Goal: Find specific page/section: Find specific page/section

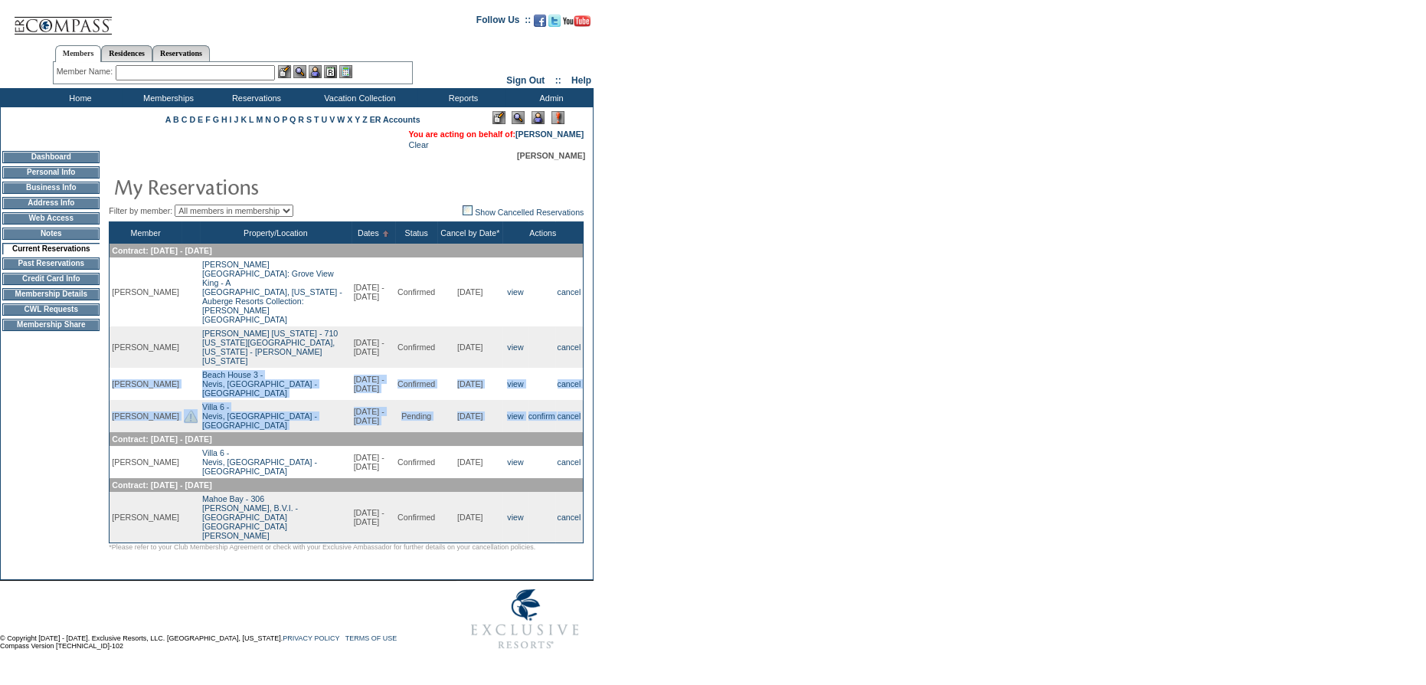
drag, startPoint x: 112, startPoint y: 362, endPoint x: 582, endPoint y: 404, distance: 472.3
click at [582, 404] on tbody "Member Property/Location Dates Status Cancel by Date* Actions Contract: 6/1/202…" at bounding box center [347, 382] width 474 height 321
copy tbody "Heather Twomey Beach House 3 - Nevis, West Indies - Paradise Beach Nevis 12/14/…"
click at [210, 69] on input "text" at bounding box center [195, 72] width 159 height 15
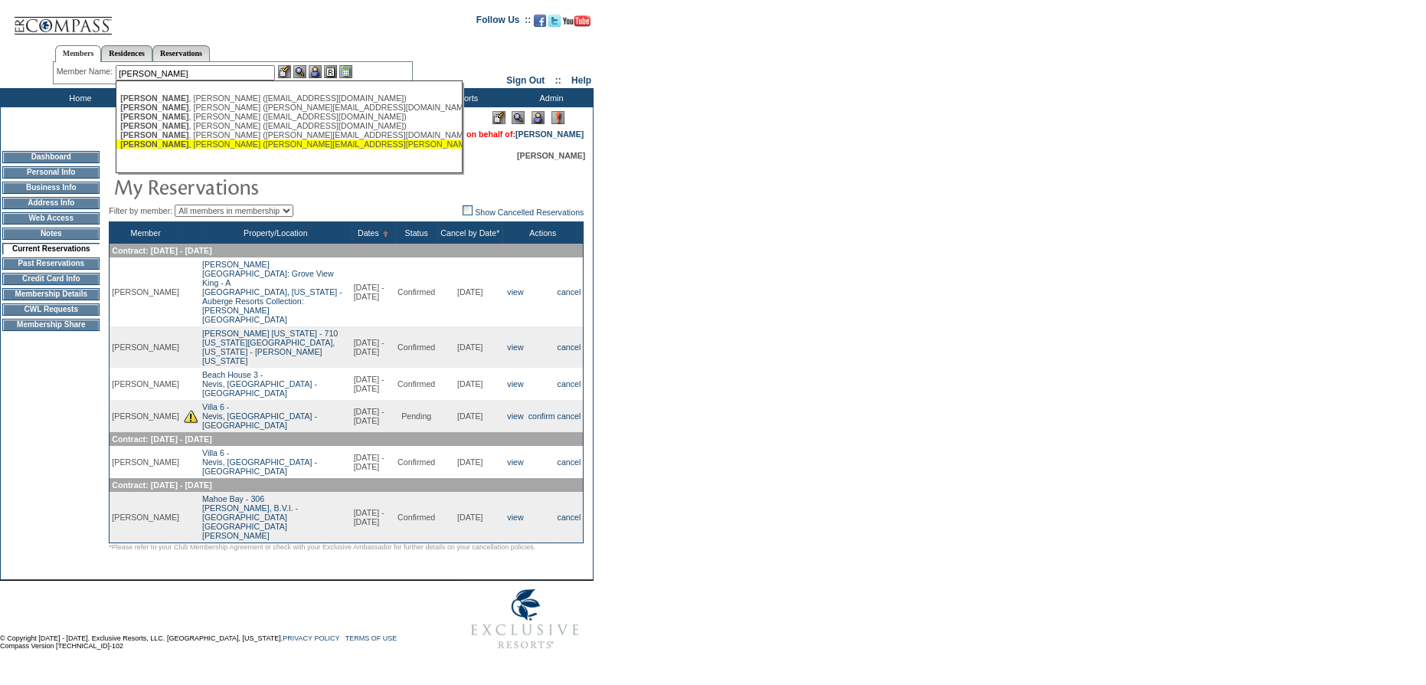
click at [225, 145] on div "Twomey , Mick (mick.twomey@hyperlift.com)" at bounding box center [288, 143] width 337 height 9
type input "Twomey, Mick (mick.twomey@hyperlift.com)"
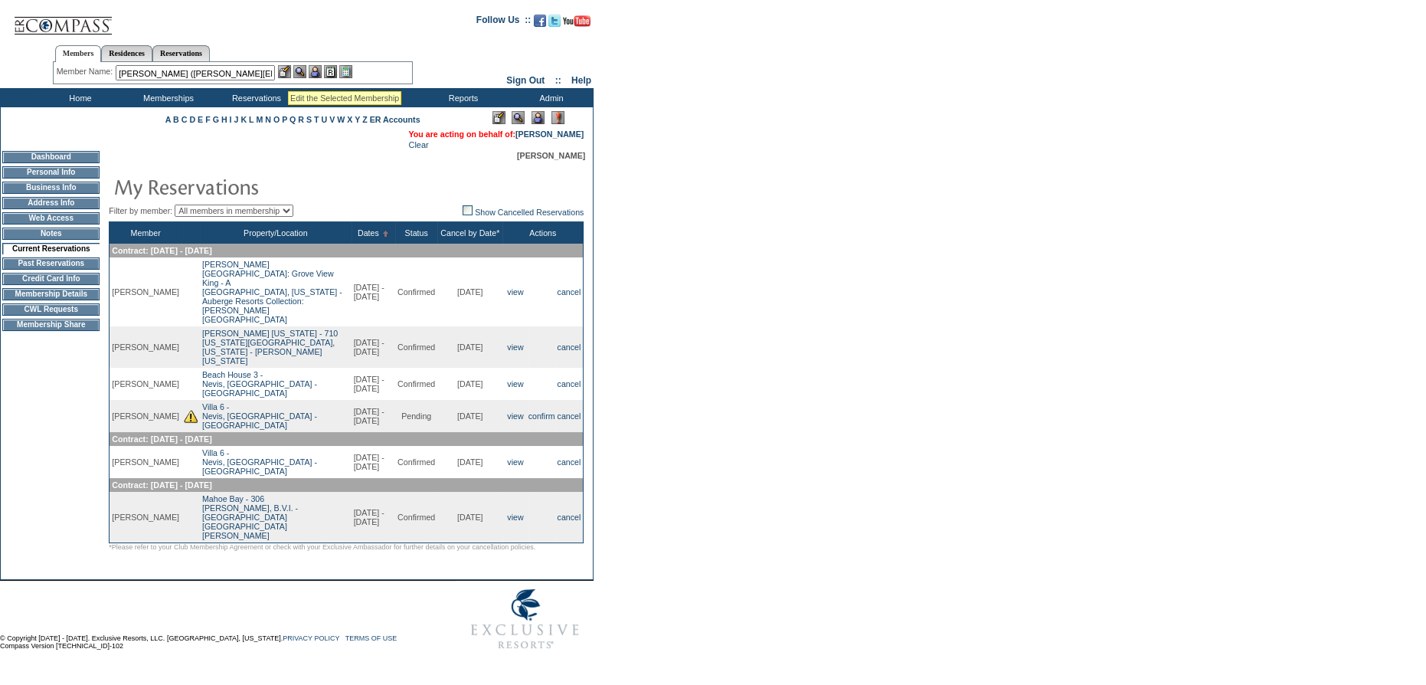
click at [286, 69] on img at bounding box center [284, 71] width 13 height 13
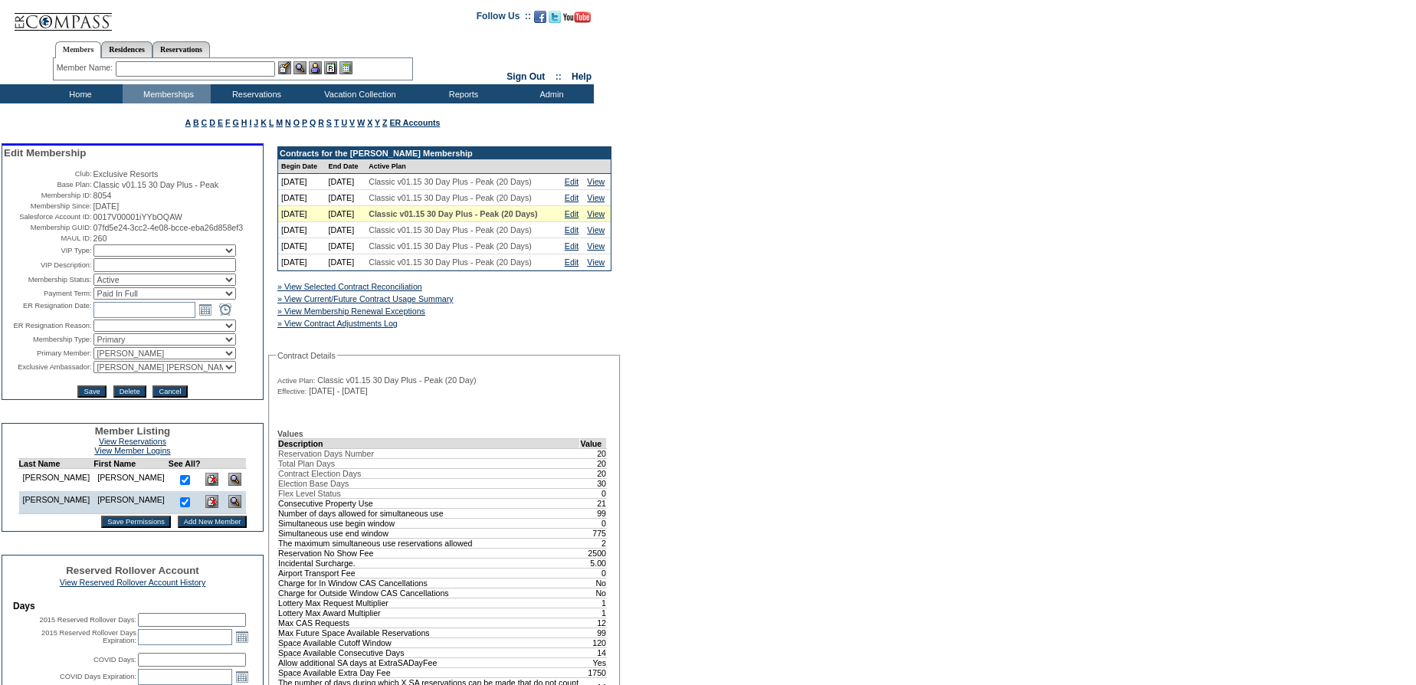
click at [87, 92] on td "Home" at bounding box center [78, 93] width 88 height 19
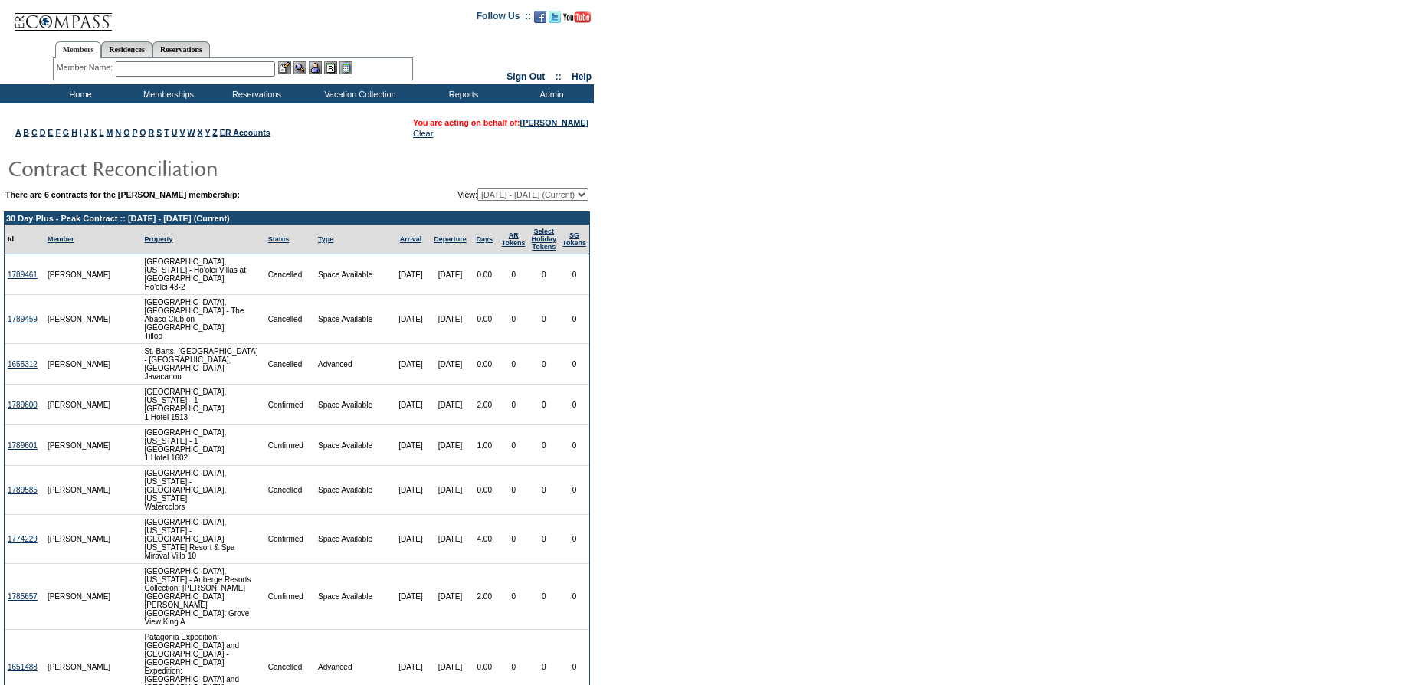
click at [165, 67] on input "text" at bounding box center [195, 68] width 159 height 15
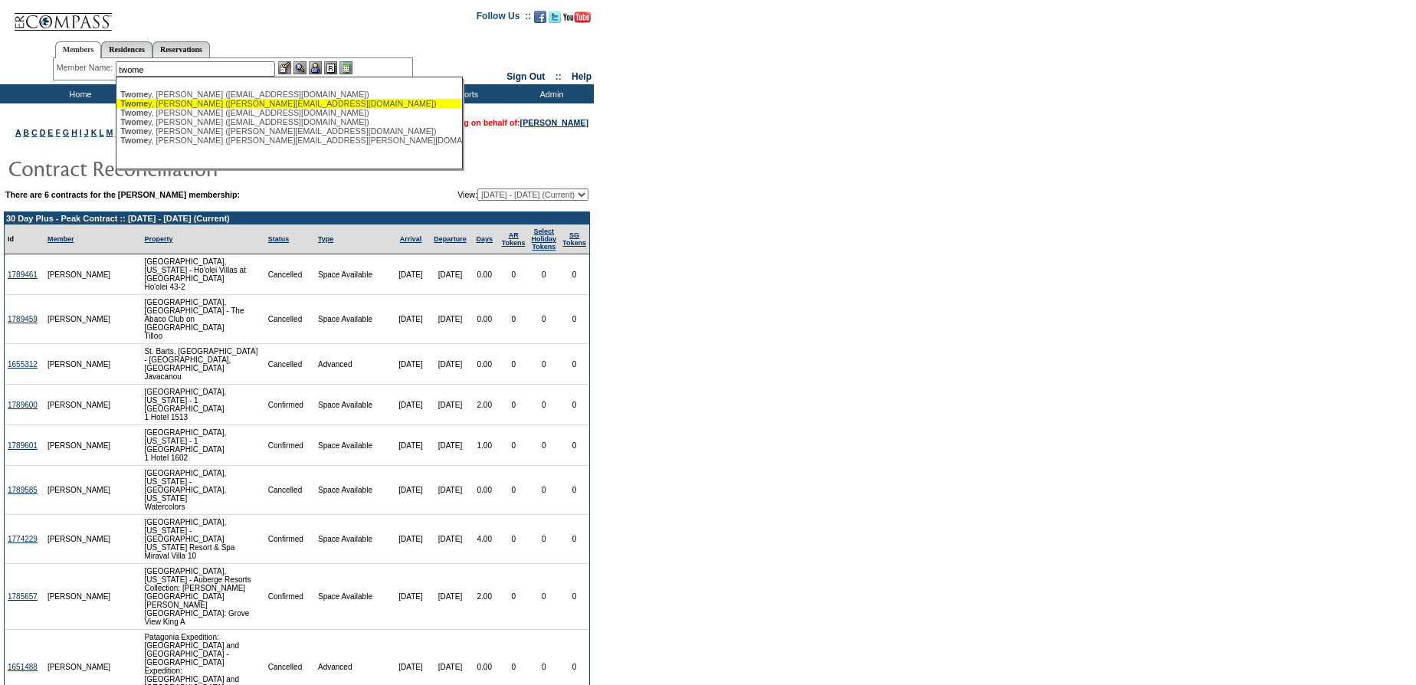
click at [260, 106] on div "Twome y, Heather (heathertwomey@me.com)" at bounding box center [288, 103] width 337 height 9
type input "Twomey, Heather (heathertwomey@me.com)"
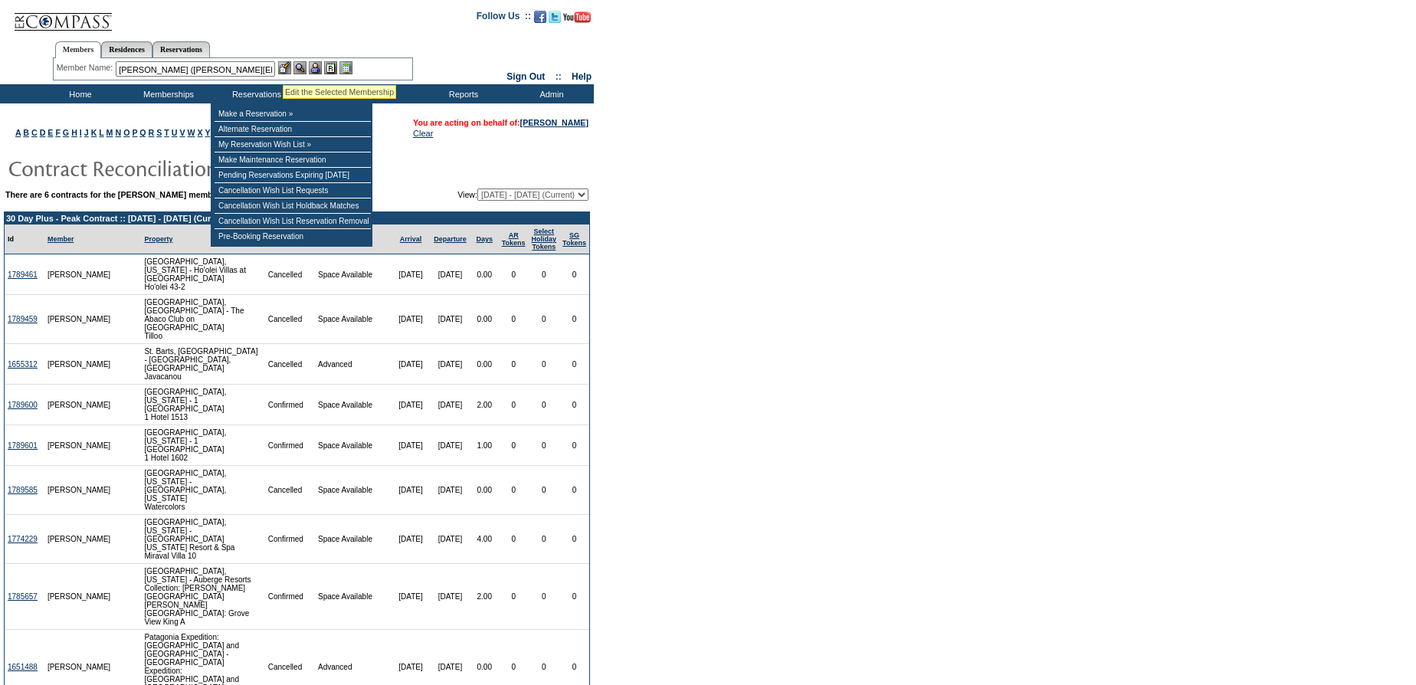
click at [283, 66] on img at bounding box center [284, 67] width 13 height 13
